Goal: Find specific page/section: Find specific page/section

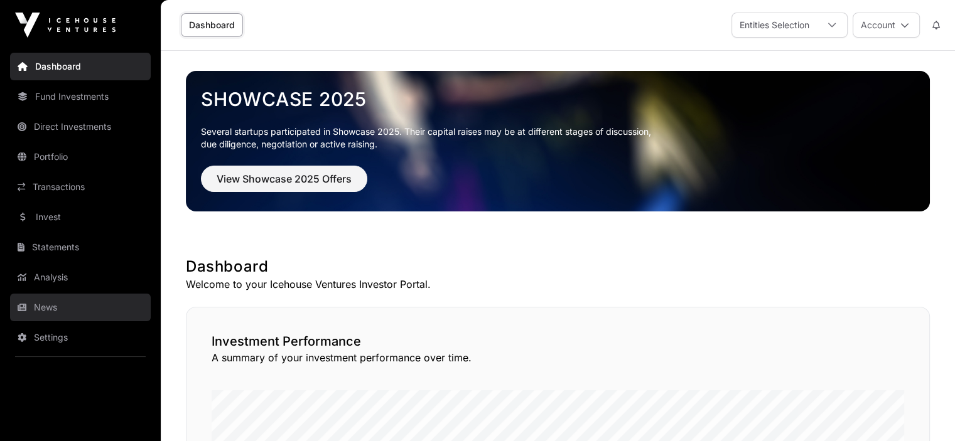
click at [45, 311] on link "News" at bounding box center [80, 308] width 141 height 28
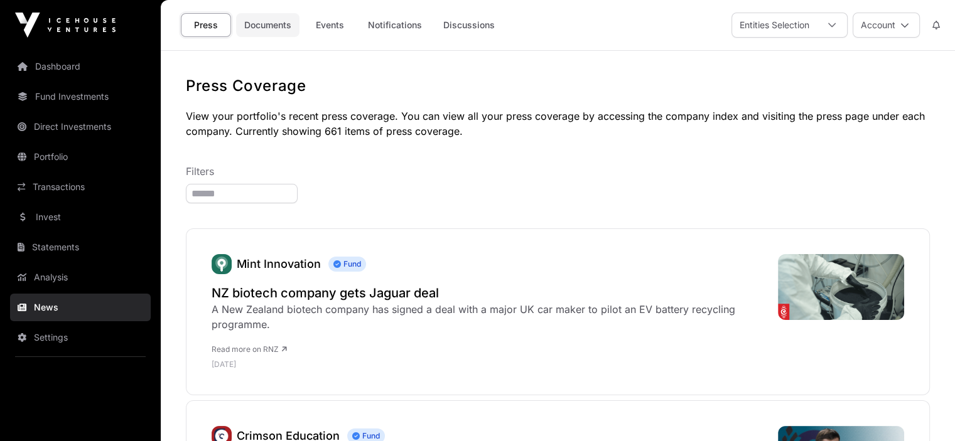
click at [262, 21] on link "Documents" at bounding box center [267, 25] width 63 height 24
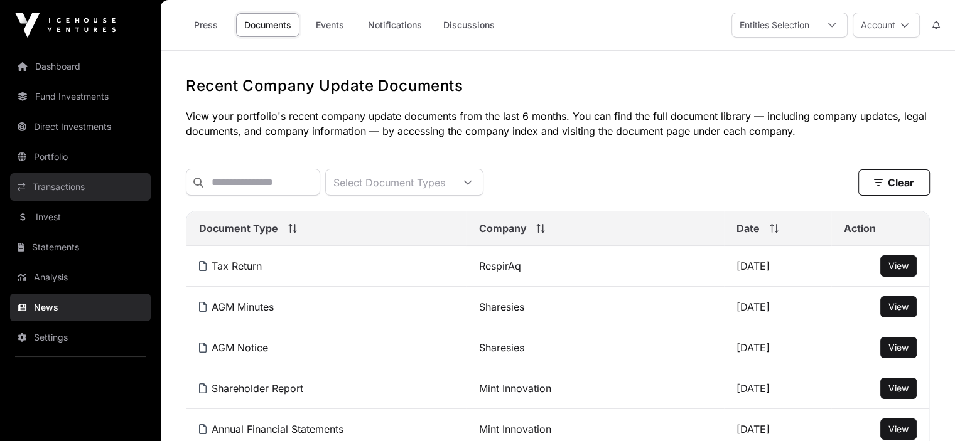
click at [52, 185] on link "Transactions" at bounding box center [80, 187] width 141 height 28
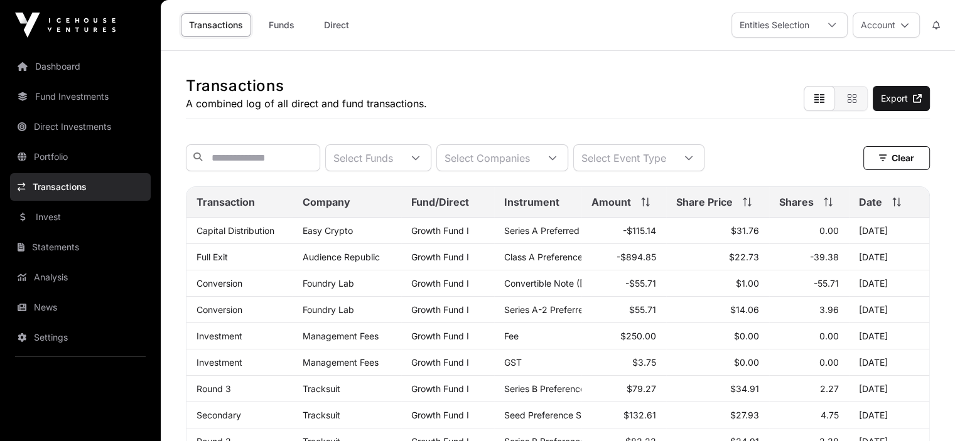
click at [80, 186] on link "Transactions" at bounding box center [80, 187] width 141 height 28
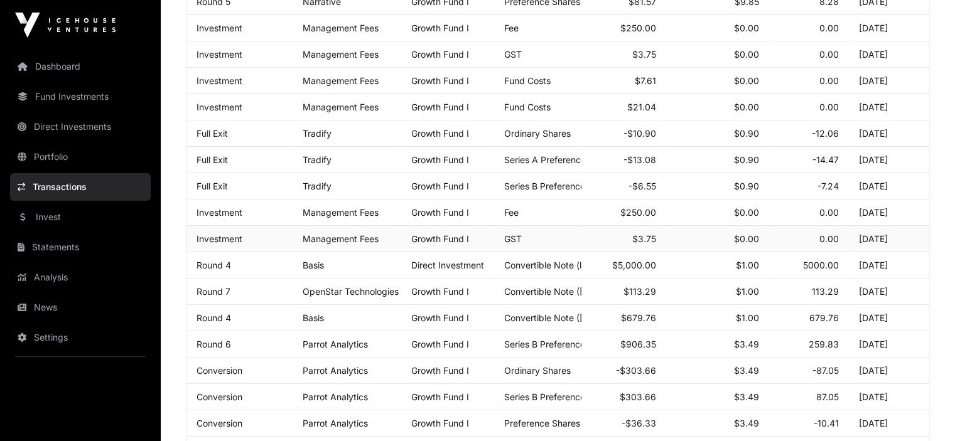
scroll to position [565, 0]
